Goal: Information Seeking & Learning: Learn about a topic

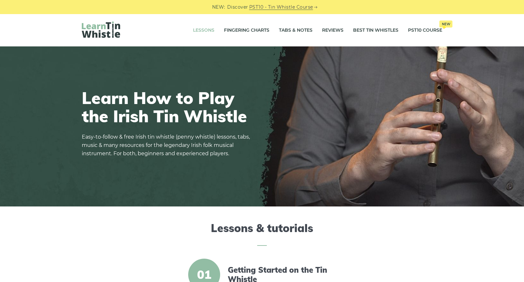
click at [201, 30] on link "Lessons" at bounding box center [203, 30] width 21 height 16
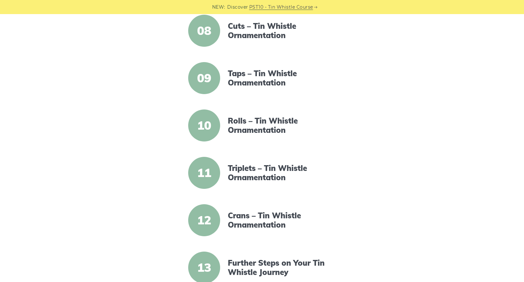
scroll to position [511, 0]
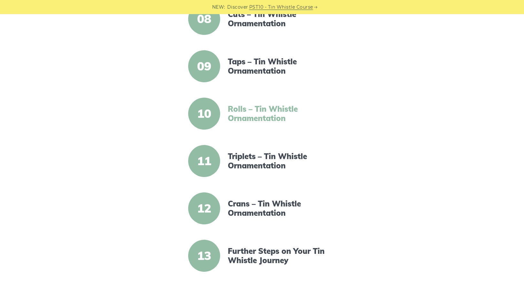
click at [242, 108] on link "Rolls – Tin Whistle Ornamentation" at bounding box center [283, 113] width 110 height 19
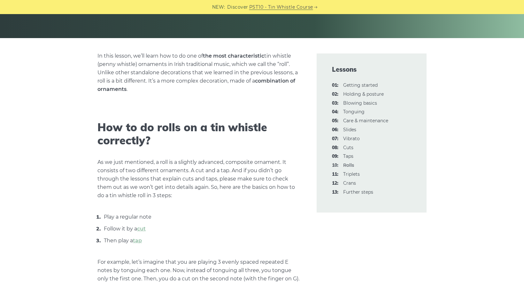
scroll to position [160, 0]
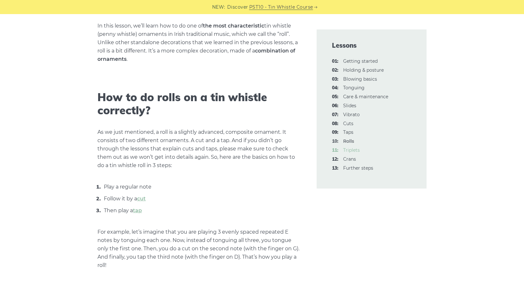
click at [351, 149] on link "11: Triplets" at bounding box center [351, 150] width 17 height 6
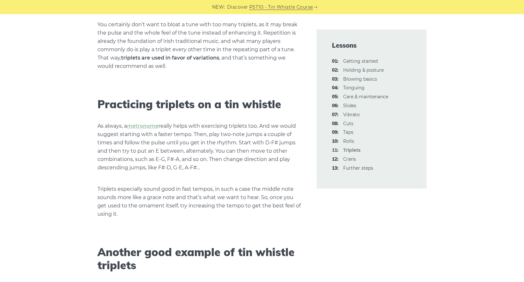
scroll to position [1087, 0]
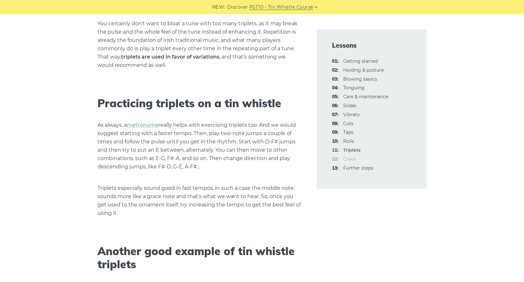
click at [349, 159] on link "12: Crans" at bounding box center [349, 159] width 13 height 6
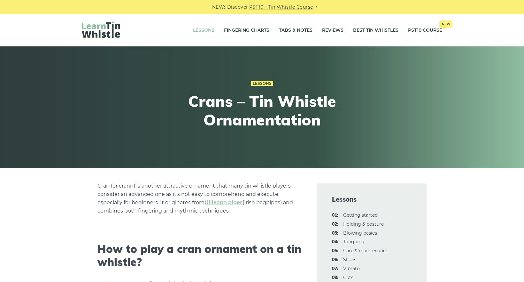
click at [207, 31] on link "Lessons" at bounding box center [203, 30] width 21 height 16
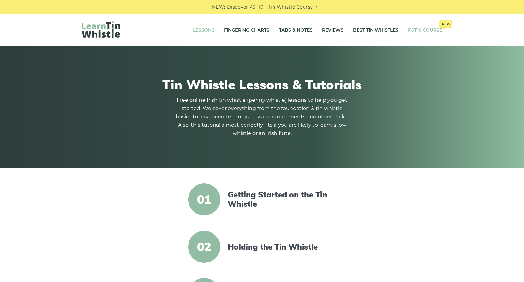
click at [436, 27] on link "PST10 Course New" at bounding box center [425, 30] width 34 height 16
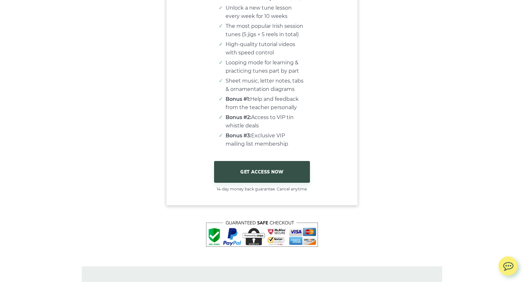
scroll to position [3964, 0]
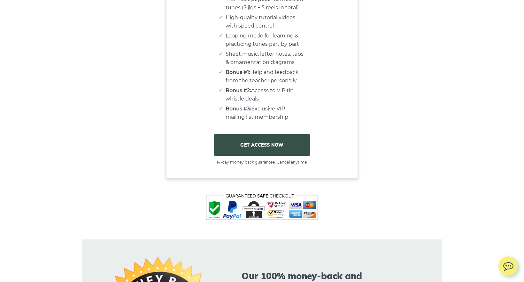
click at [264, 149] on link "GET ACCESS NOW" at bounding box center [262, 145] width 96 height 22
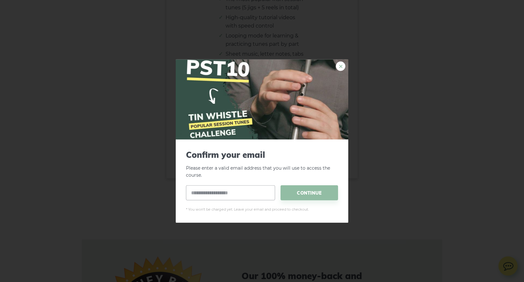
click at [340, 67] on link "×" at bounding box center [341, 66] width 10 height 10
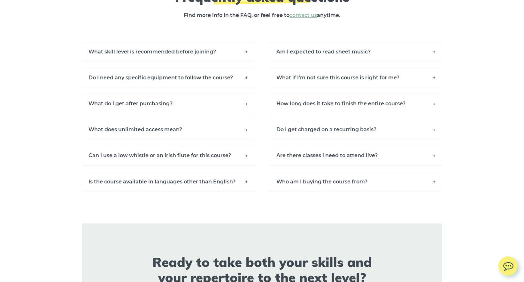
scroll to position [4411, 0]
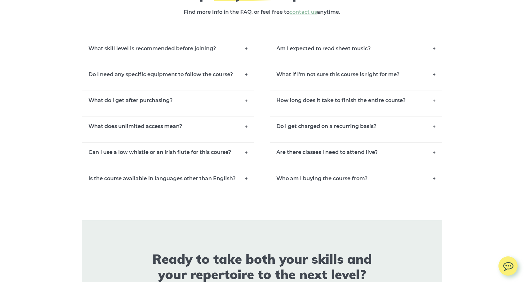
click at [242, 104] on h6 "What do I get after purchasing?" at bounding box center [168, 99] width 173 height 19
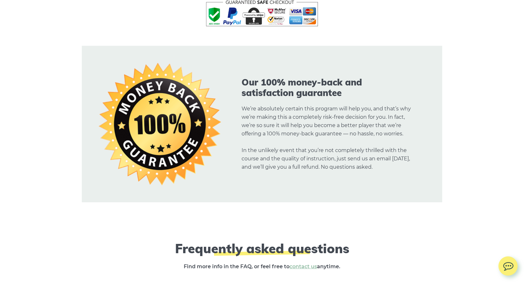
scroll to position [4353, 0]
